Goal: Task Accomplishment & Management: Complete application form

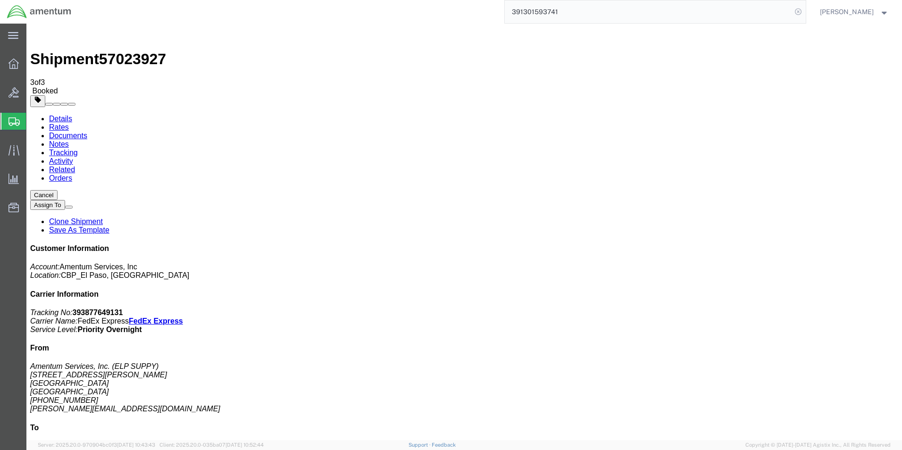
click at [800, 13] on icon at bounding box center [797, 11] width 13 height 13
drag, startPoint x: 790, startPoint y: 11, endPoint x: 803, endPoint y: 11, distance: 12.7
click at [803, 11] on icon at bounding box center [797, 11] width 13 height 13
paste input "392752135805"
type input "392752135805"
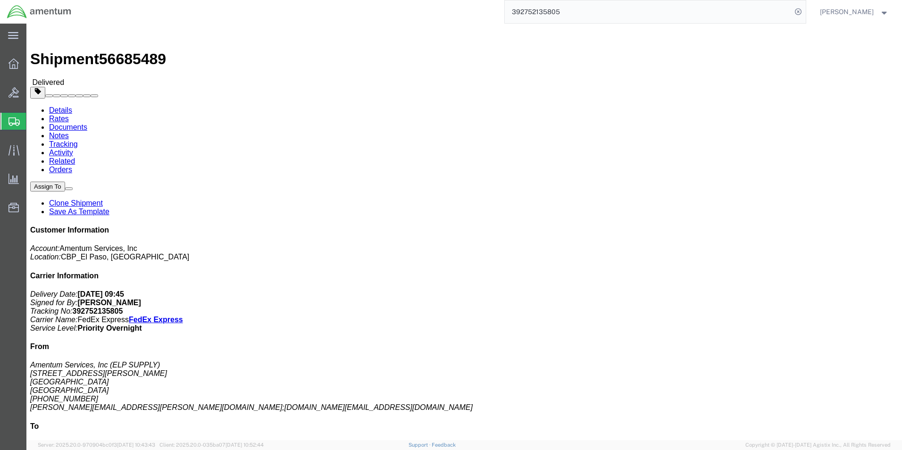
click link "Clone Shipment"
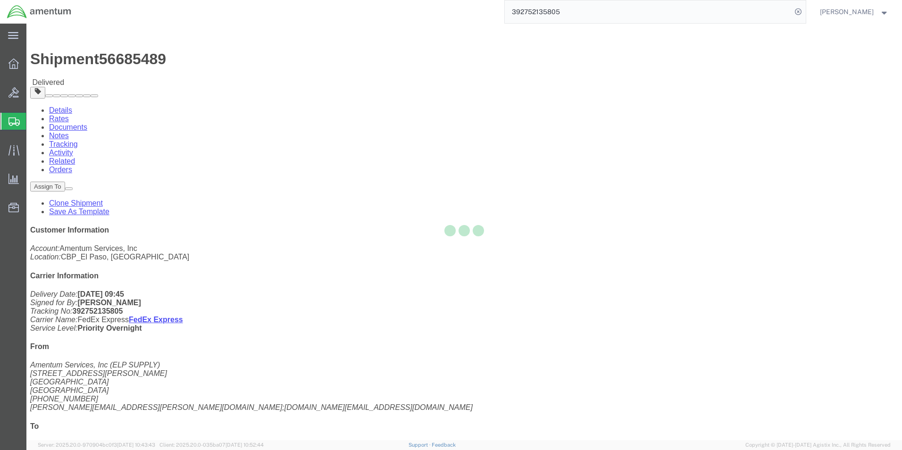
select select "49939"
select select "49950"
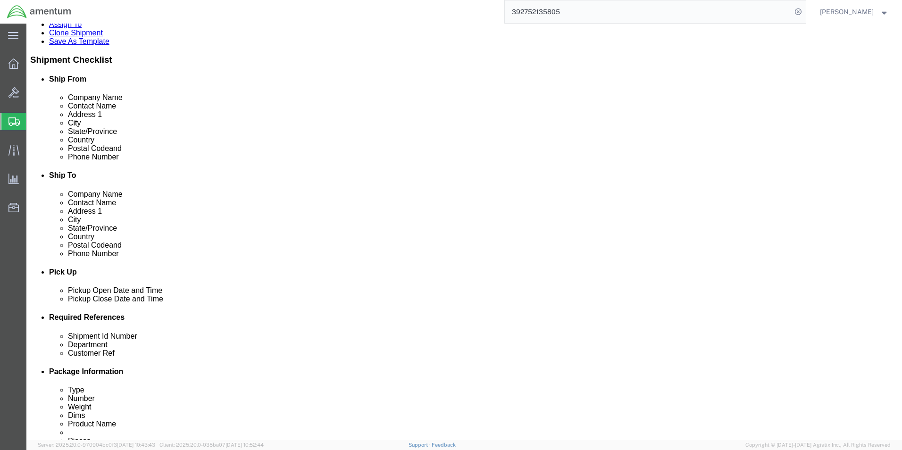
scroll to position [330, 0]
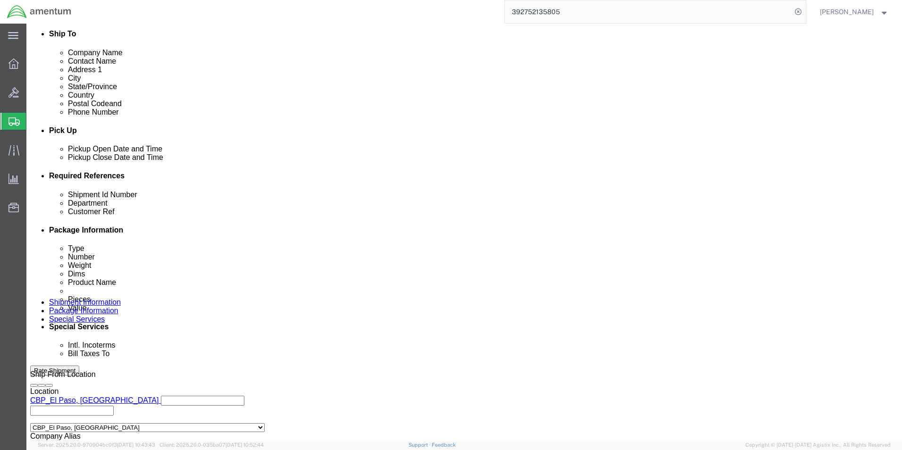
click div "Customer Ref ORINGS"
type input "scissor link"
drag, startPoint x: 129, startPoint y: 251, endPoint x: 117, endPoint y: 251, distance: 11.3
click div "Shipment Id Number 95964"
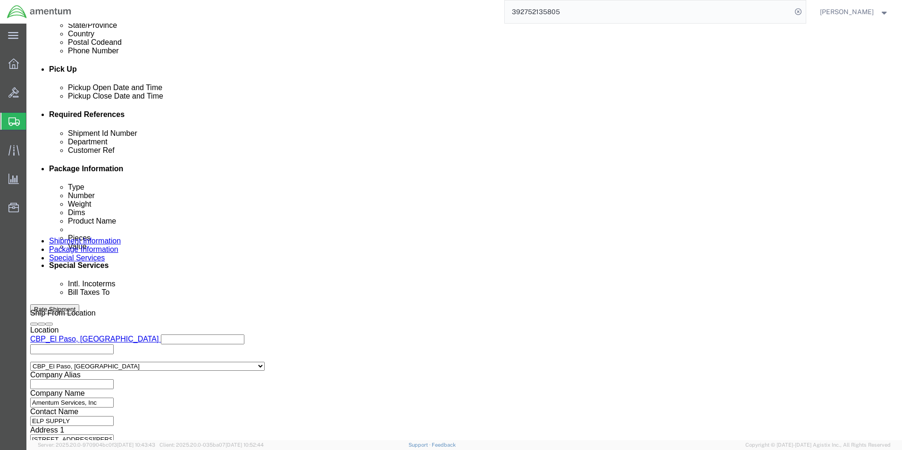
scroll to position [393, 0]
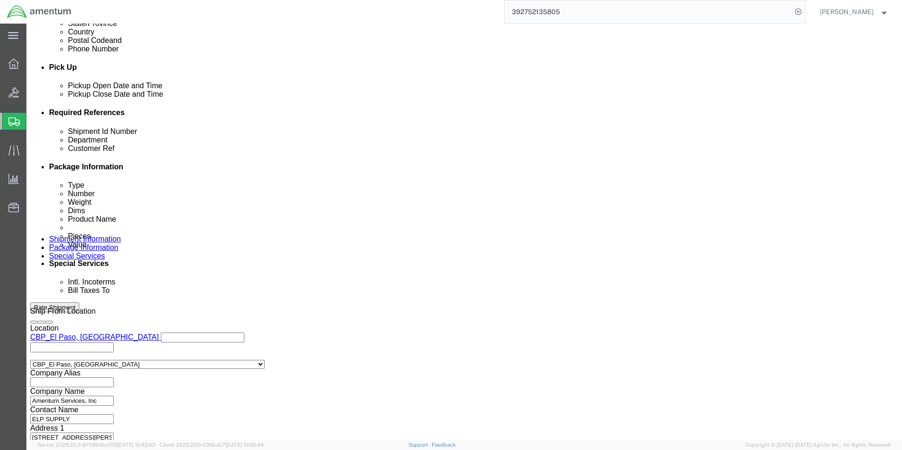
type input "sn:SD3283"
click button "Continue"
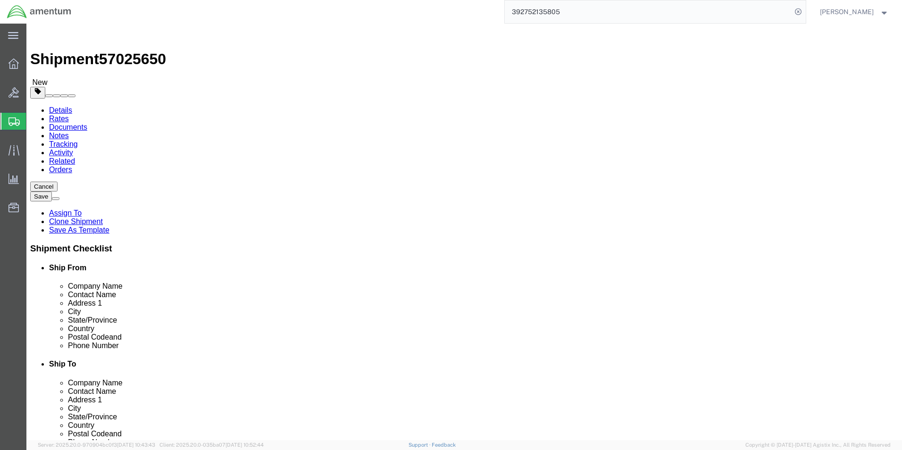
drag, startPoint x: 129, startPoint y: 217, endPoint x: 141, endPoint y: 216, distance: 11.8
click input "1.00"
type input "2.00"
click input "9.50"
type input "9"
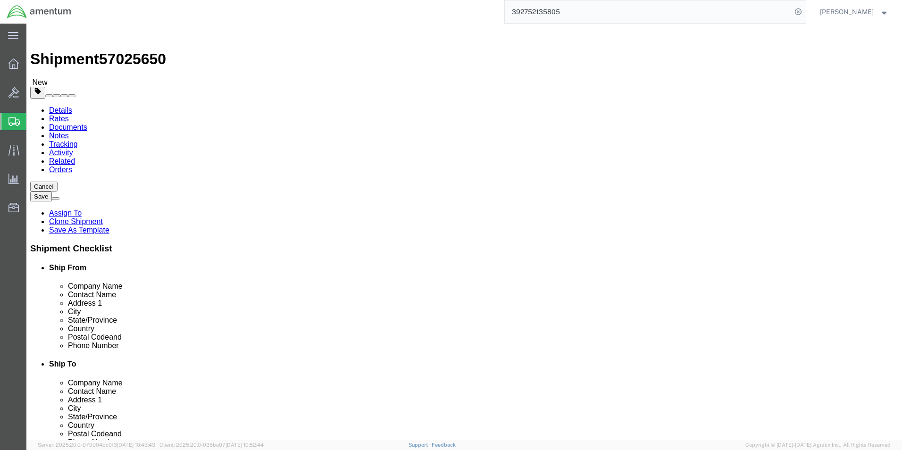
type input "12"
type input "10"
type input "8"
click dd "3000.00 USD"
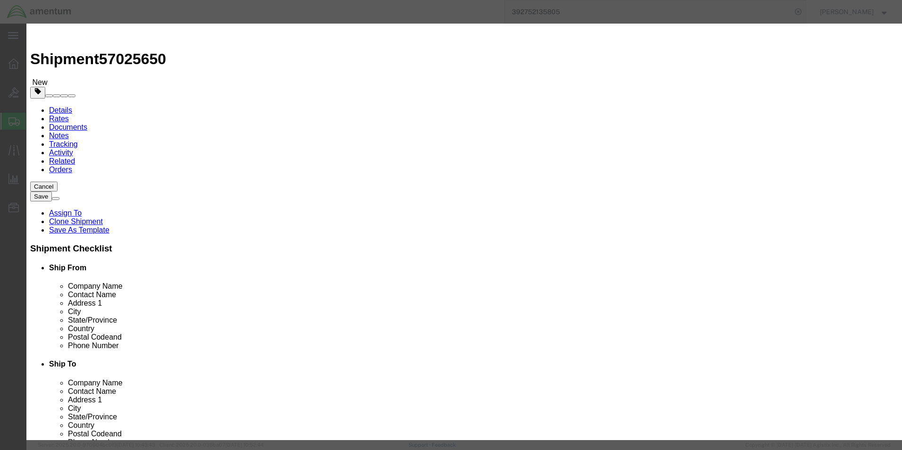
drag, startPoint x: 324, startPoint y: 71, endPoint x: 268, endPoint y: 69, distance: 55.7
click div "ORING"
type input "SCISSOR LINK"
click input "3.00"
type input "1.00"
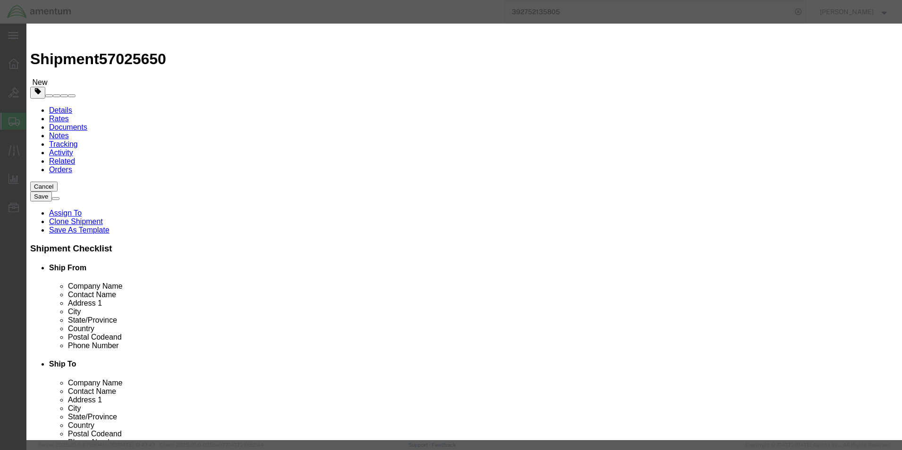
type input "1000"
click div "Commodity library"
click button "Save & Close"
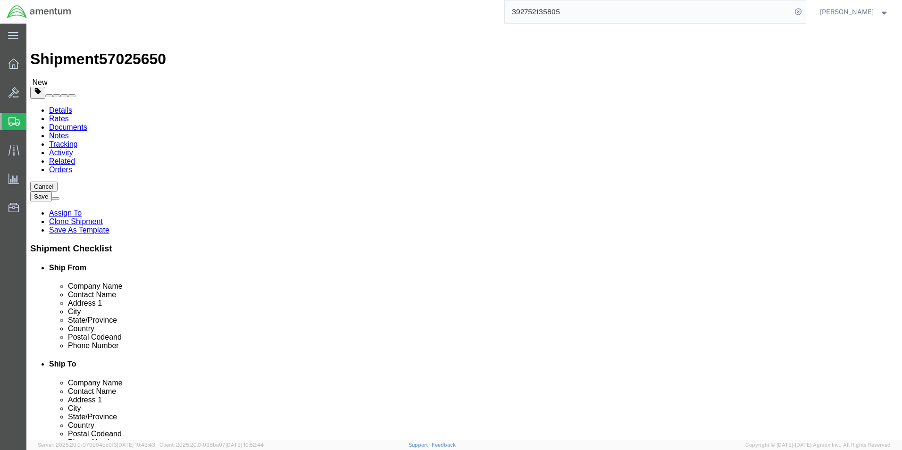
click button "Continue"
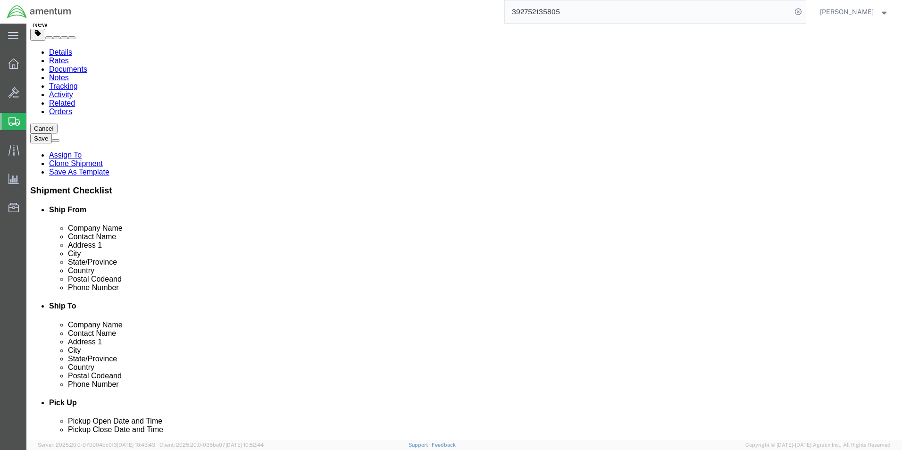
scroll to position [189, 0]
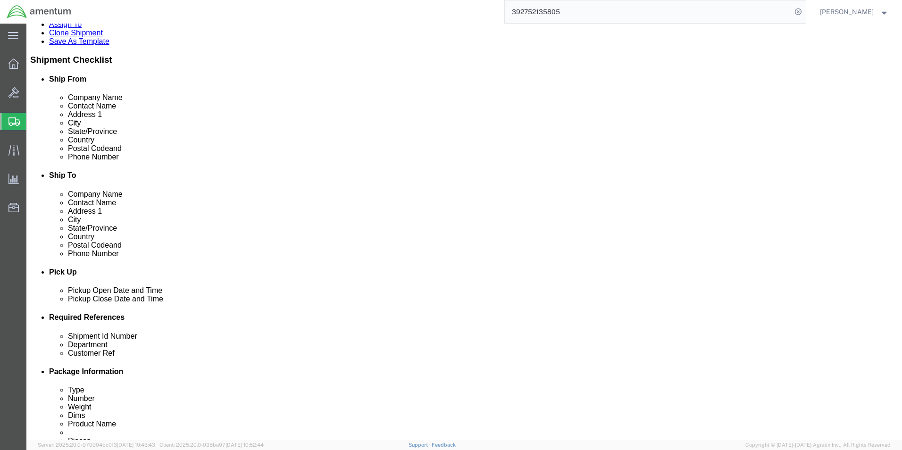
type input "6118.04.03"
click button "Rate Shipment"
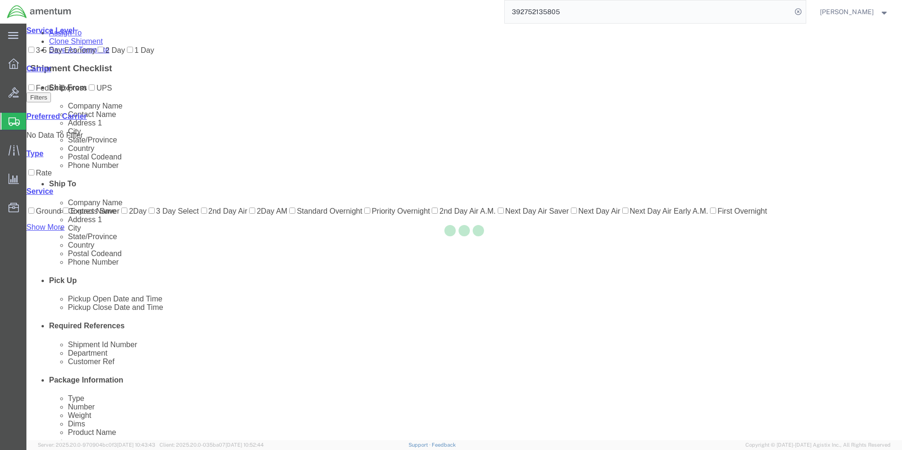
scroll to position [20, 0]
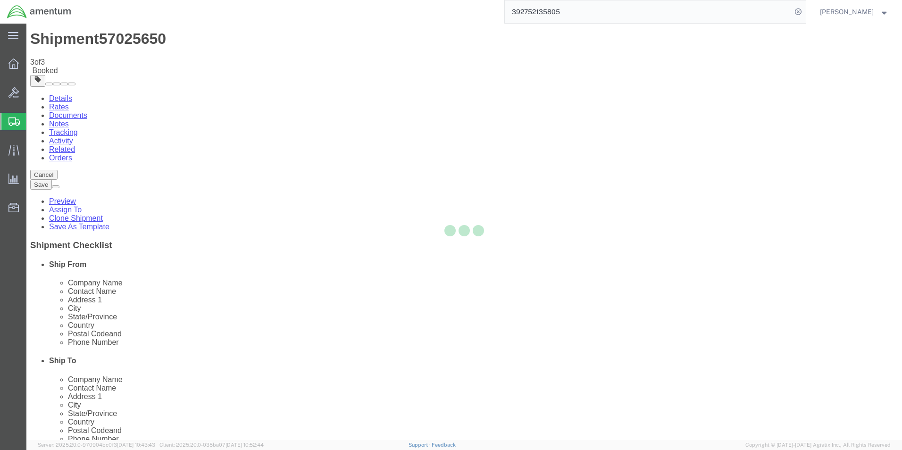
scroll to position [0, 0]
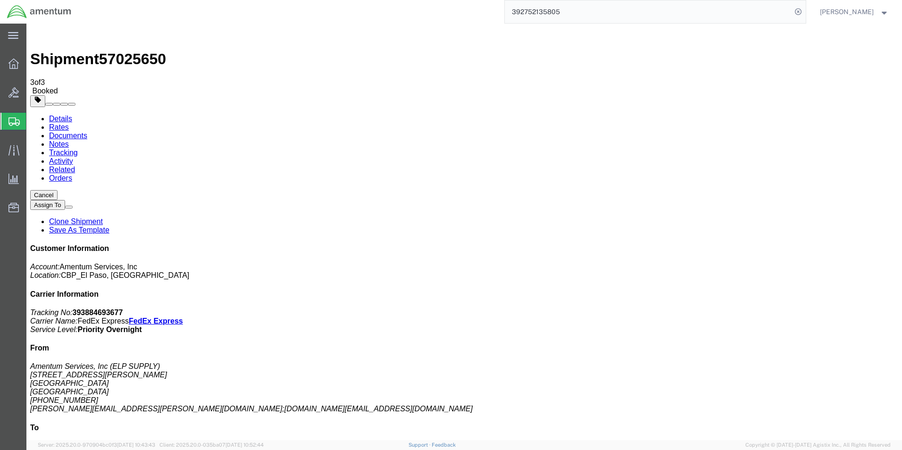
drag, startPoint x: 814, startPoint y: 145, endPoint x: 771, endPoint y: 143, distance: 43.4
click at [771, 308] on p "Tracking No: 393884693677 Carrier Name: FedEx Express FedEx Express Service Lev…" at bounding box center [464, 320] width 868 height 25
copy b "393884693677"
